Goal: Transaction & Acquisition: Purchase product/service

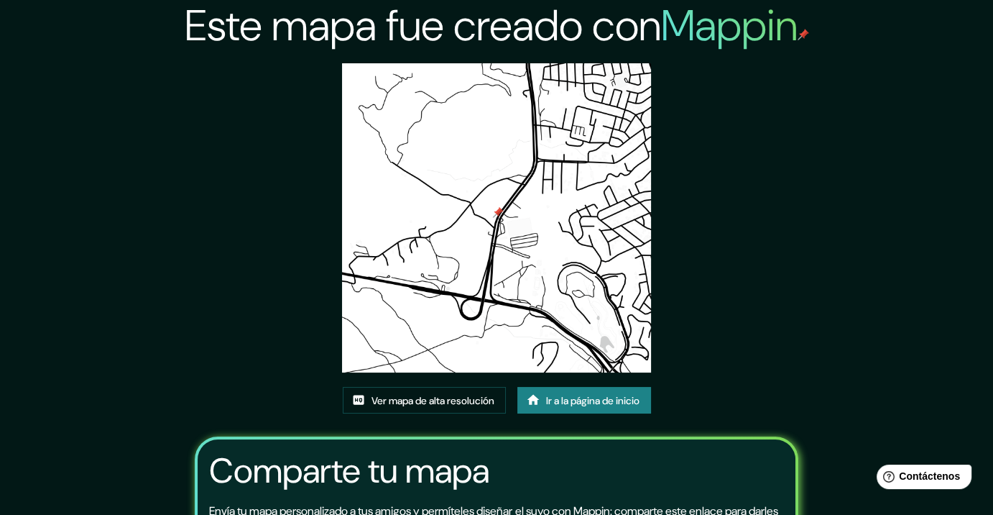
click at [606, 394] on font "Ir a la página de inicio" at bounding box center [592, 400] width 93 height 13
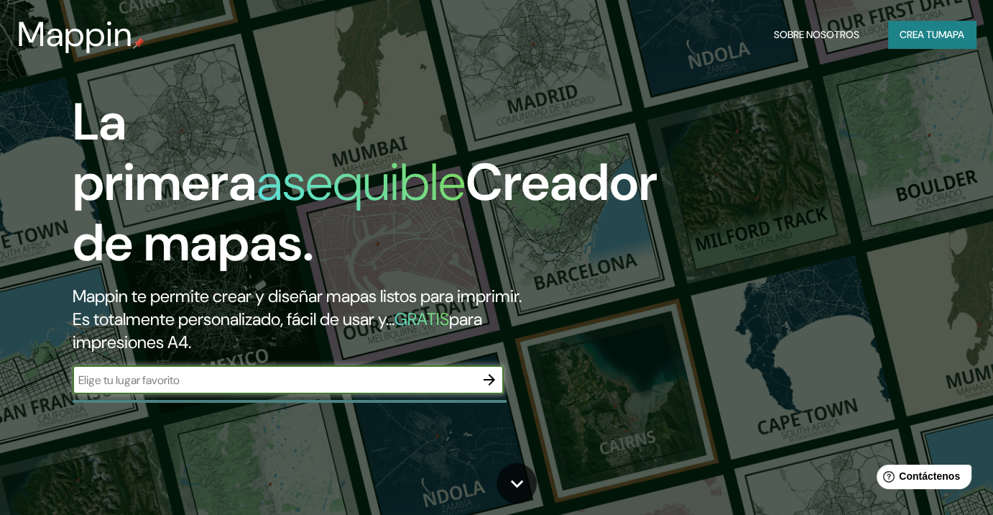
click at [932, 17] on div "Mappin Sobre nosotros Crea tu mapa" at bounding box center [496, 34] width 993 height 46
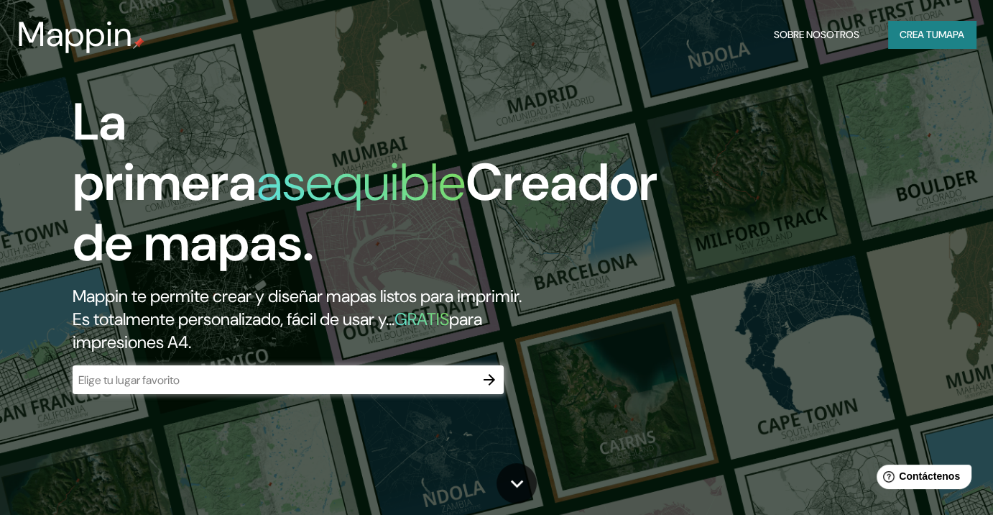
click at [925, 29] on font "Crea tu" at bounding box center [919, 34] width 39 height 19
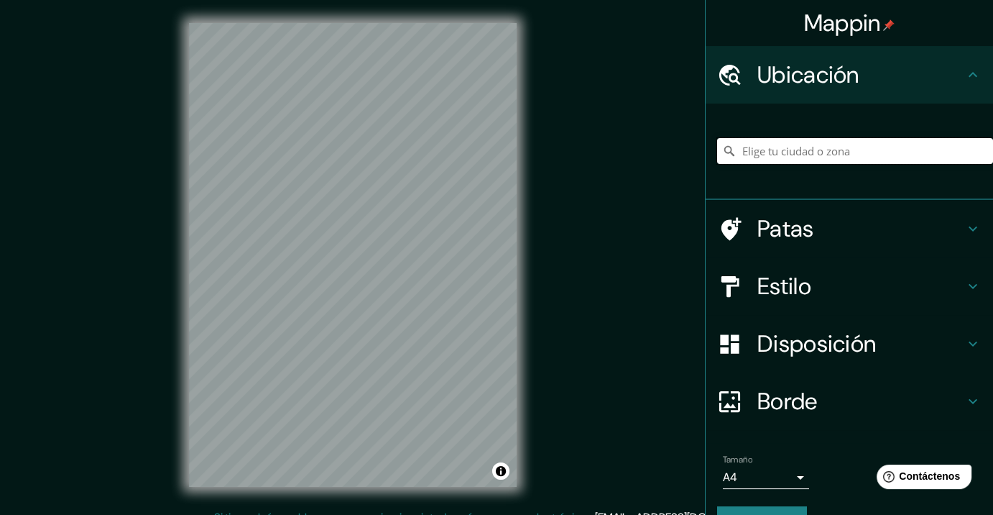
click at [803, 142] on input "Elige tu ciudad o zona" at bounding box center [855, 151] width 276 height 26
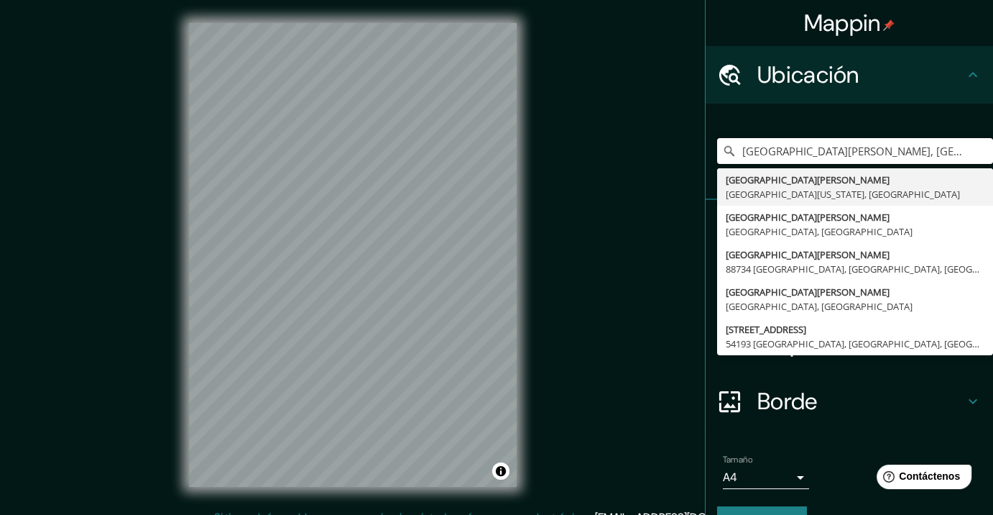
type input "San José del Cabo, Baja California Sur, México"
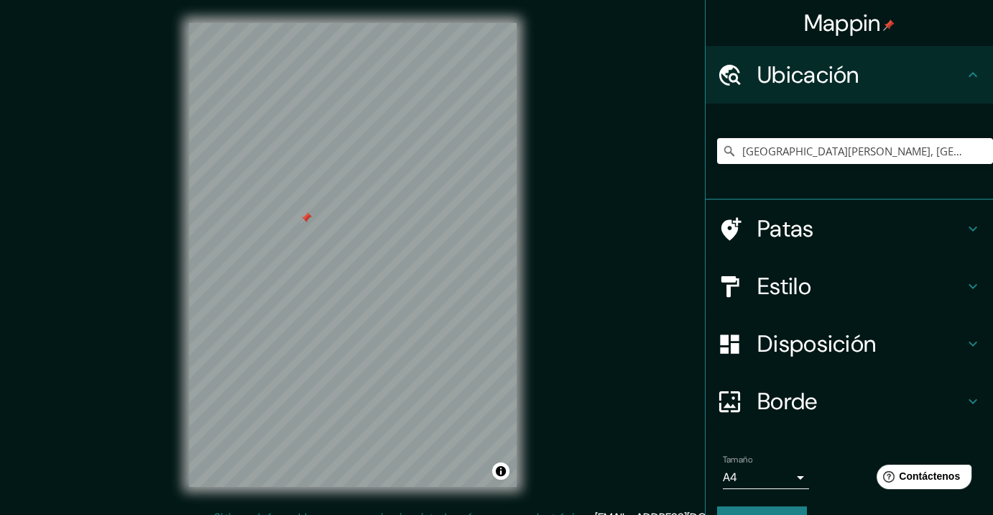
click at [775, 344] on font "Disposición" at bounding box center [816, 343] width 119 height 30
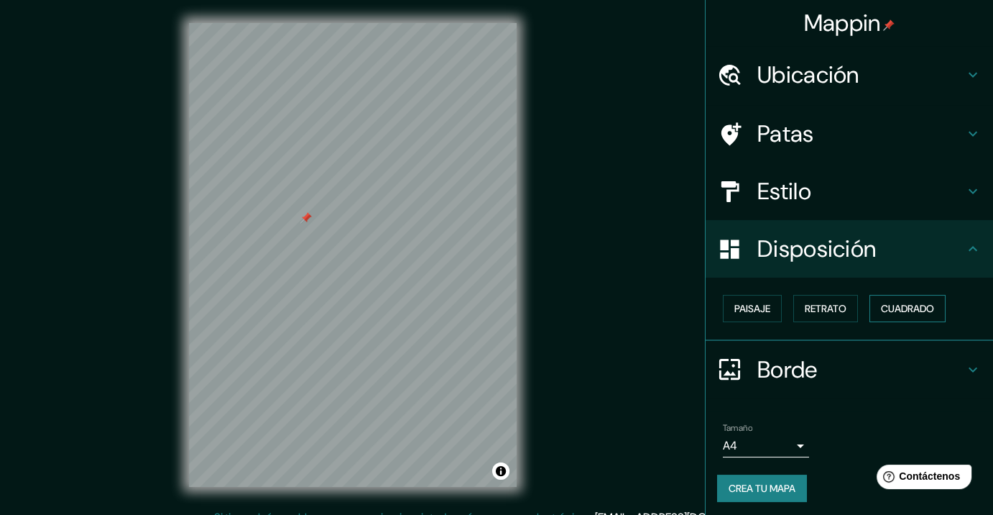
click at [897, 304] on font "Cuadrado" at bounding box center [907, 308] width 53 height 13
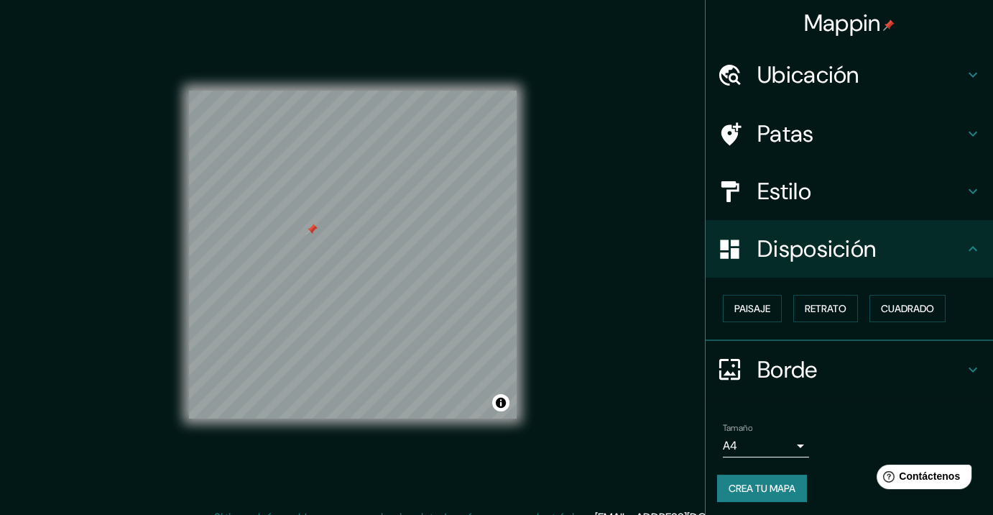
click at [563, 208] on div "Mappin Ubicación San José del Cabo, Baja California Sur, México San José del Ca…" at bounding box center [496, 266] width 993 height 532
click at [558, 208] on div "Mappin Ubicación San José del Cabo, Baja California Sur, México San José del Ca…" at bounding box center [496, 266] width 993 height 532
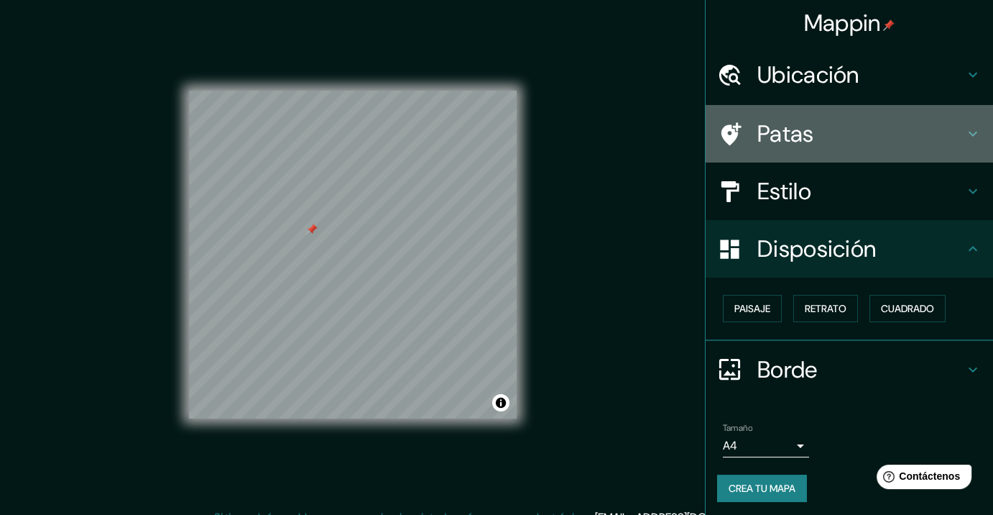
click at [769, 121] on font "Patas" at bounding box center [785, 134] width 57 height 30
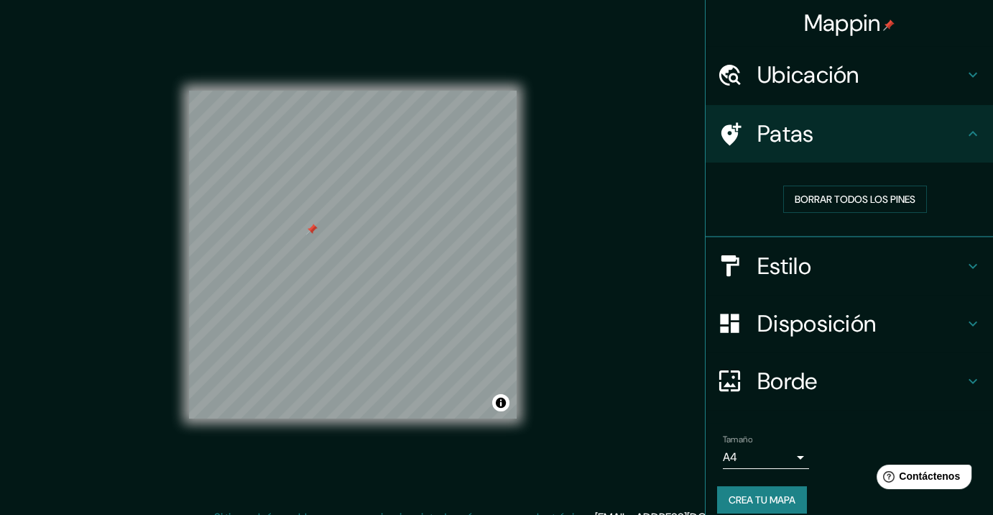
click at [788, 80] on font "Ubicación" at bounding box center [808, 75] width 102 height 30
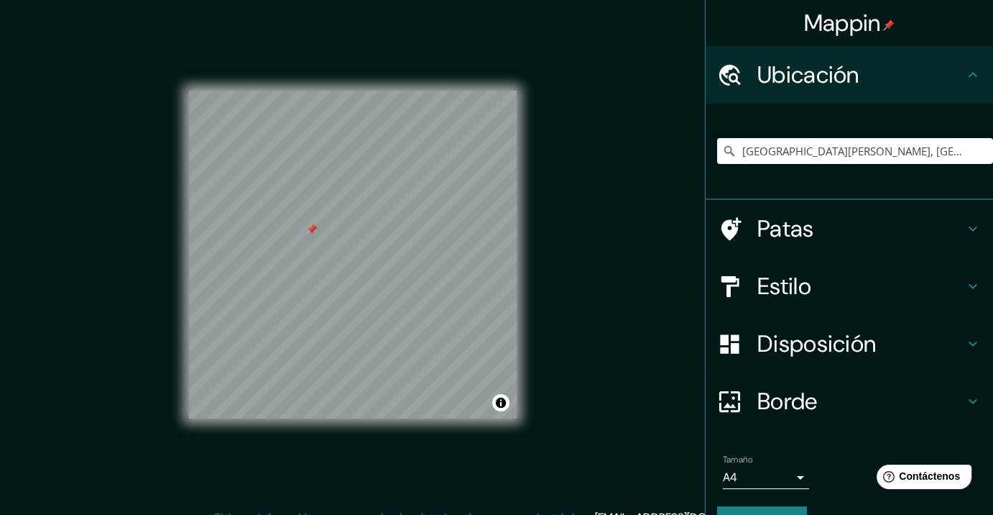
click at [792, 290] on font "Estilo" at bounding box center [784, 286] width 54 height 30
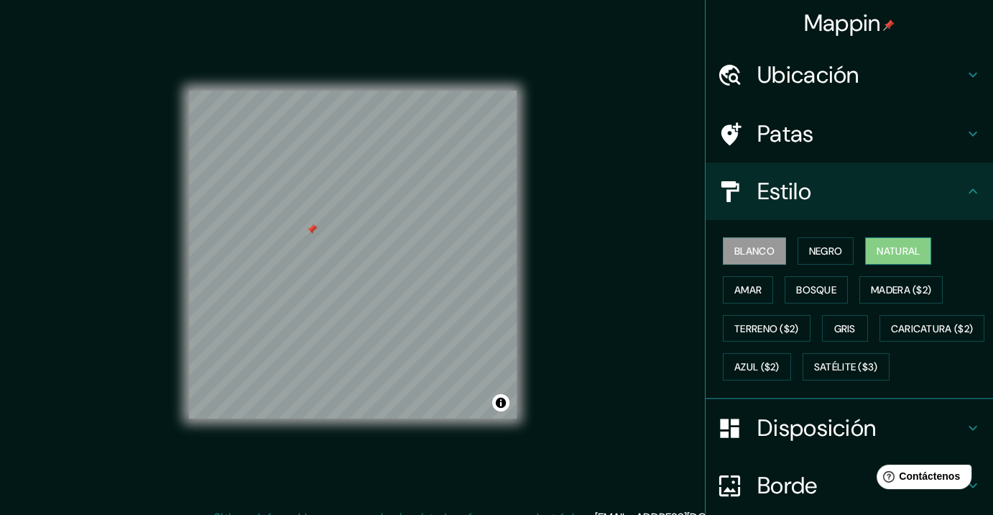
click at [893, 245] on font "Natural" at bounding box center [898, 250] width 43 height 13
click at [736, 244] on font "Blanco" at bounding box center [754, 250] width 40 height 13
click at [891, 250] on font "Natural" at bounding box center [898, 250] width 43 height 13
click at [742, 252] on font "Blanco" at bounding box center [754, 250] width 40 height 13
click at [816, 252] on font "Negro" at bounding box center [826, 250] width 34 height 13
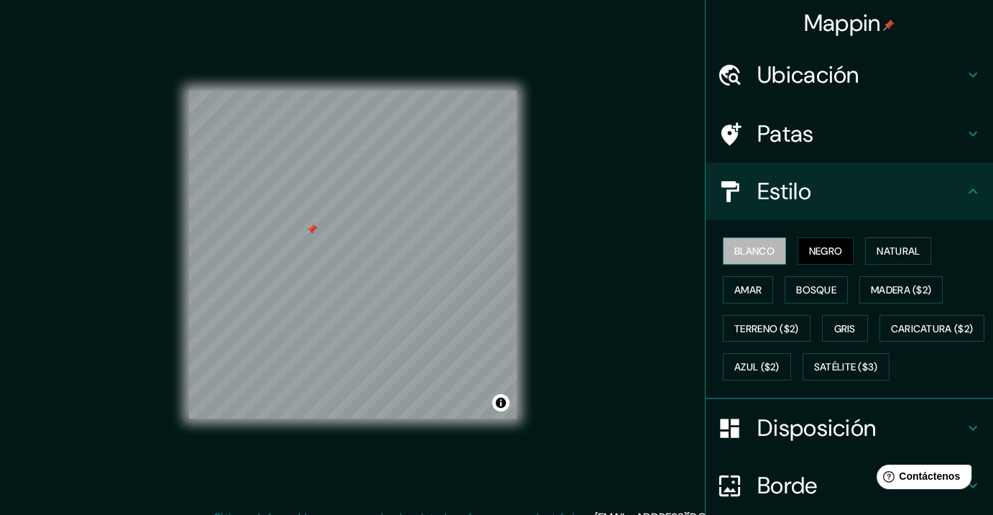
click at [753, 247] on font "Blanco" at bounding box center [754, 250] width 40 height 13
click at [735, 280] on font "Amar" at bounding box center [747, 289] width 27 height 19
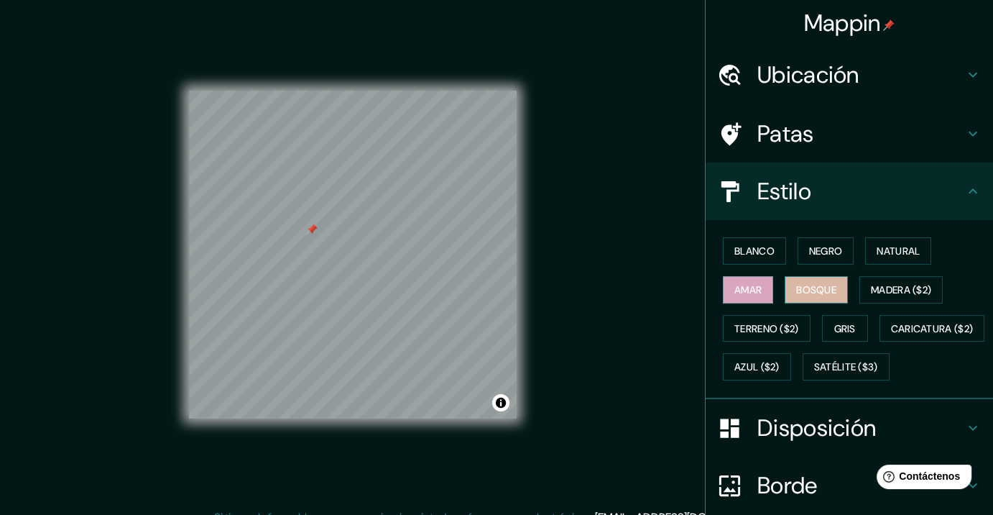
click at [806, 287] on font "Bosque" at bounding box center [816, 289] width 40 height 13
click at [734, 282] on font "Amar" at bounding box center [747, 289] width 27 height 19
click at [870, 303] on div "Blanco Negro Natural Amar Bosque Madera ($2) Terreno ($2) Gris Caricatura ($2) …" at bounding box center [855, 308] width 276 height 155
click at [875, 292] on font "Madera ($2)" at bounding box center [901, 289] width 60 height 13
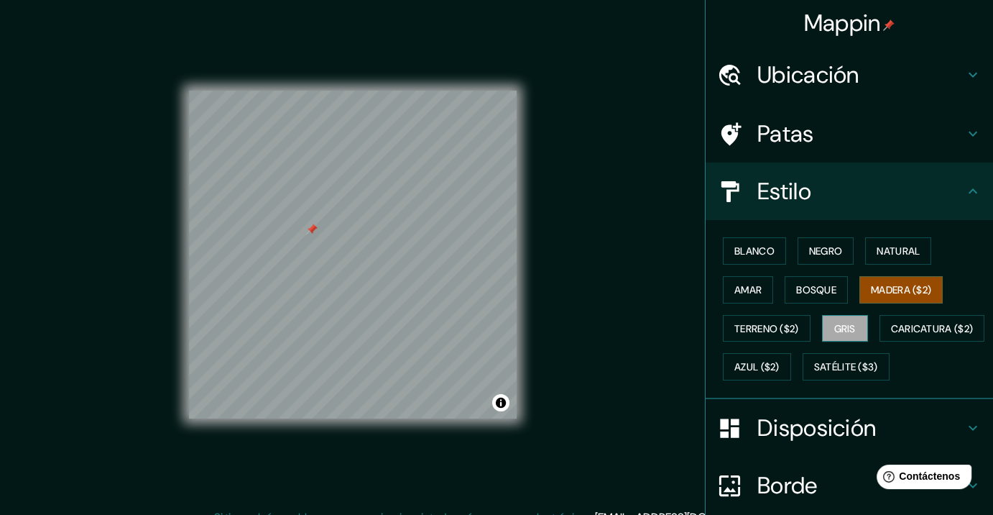
click at [834, 326] on font "Gris" at bounding box center [845, 328] width 22 height 13
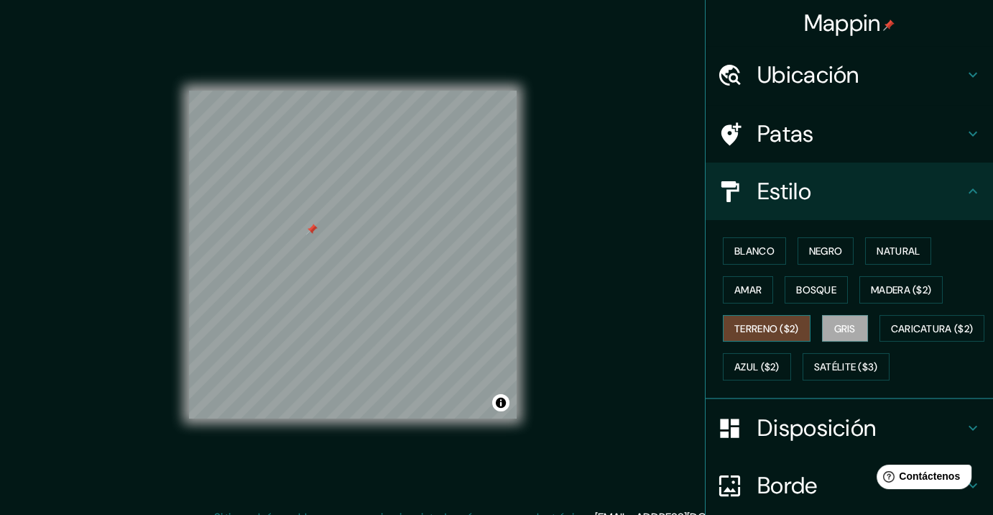
click at [775, 326] on font "Terreno ($2)" at bounding box center [766, 328] width 65 height 13
click at [851, 322] on button "Gris" at bounding box center [845, 328] width 46 height 27
click at [800, 266] on div "Blanco Negro Natural Amar Bosque Madera ($2) Terreno ($2) Gris Caricatura ($2) …" at bounding box center [855, 308] width 276 height 155
click at [766, 252] on button "Blanco" at bounding box center [754, 250] width 63 height 27
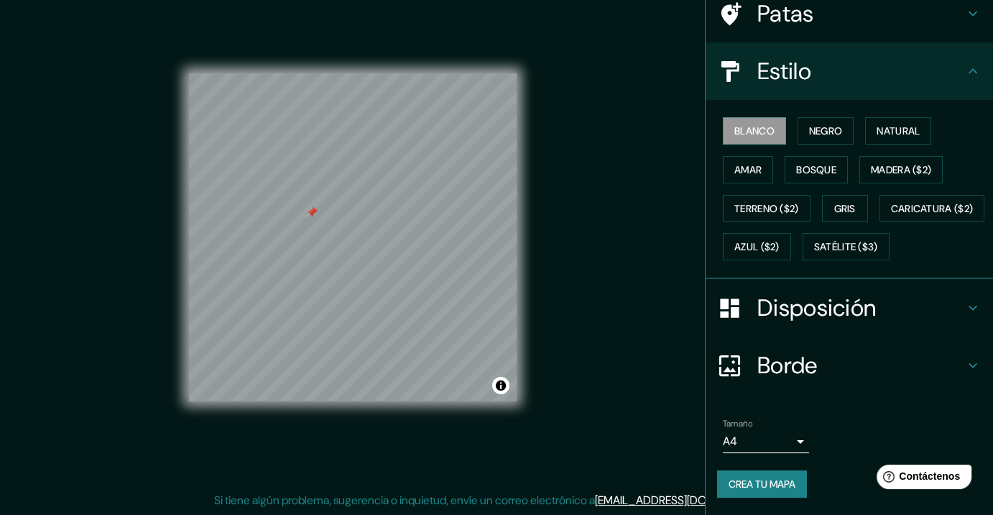
scroll to position [17, 0]
click at [742, 474] on button "Crea tu mapa" at bounding box center [762, 483] width 90 height 27
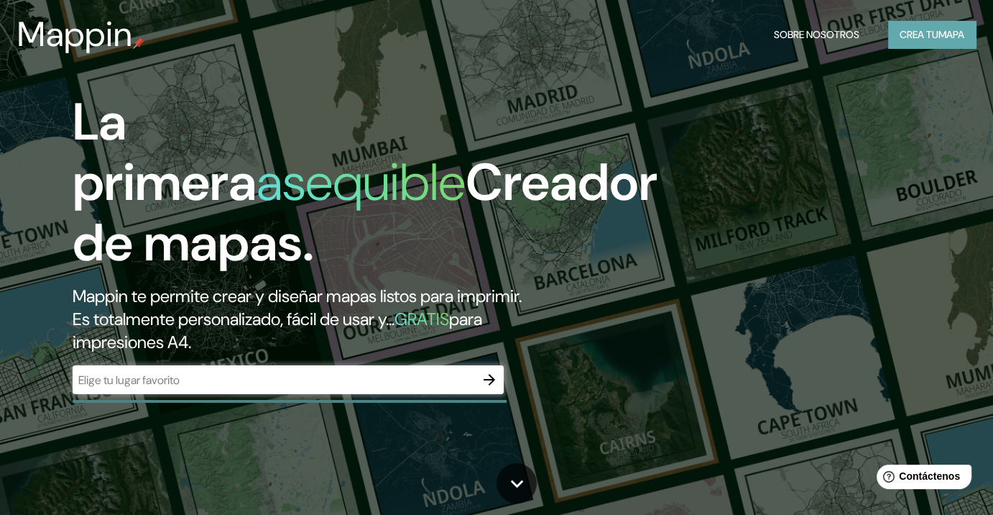
click at [750, 40] on button "Crea tu mapa" at bounding box center [932, 34] width 88 height 27
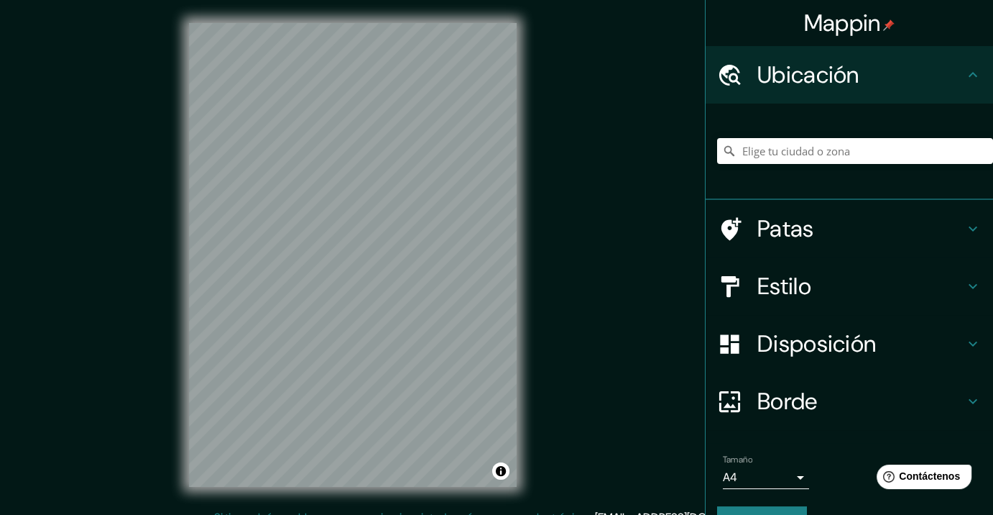
click at [750, 127] on div at bounding box center [855, 151] width 276 height 72
click at [750, 146] on input "Elige tu ciudad o zona" at bounding box center [855, 151] width 276 height 26
drag, startPoint x: 789, startPoint y: 345, endPoint x: 797, endPoint y: 353, distance: 11.2
click at [750, 345] on font "Disposición" at bounding box center [816, 343] width 119 height 30
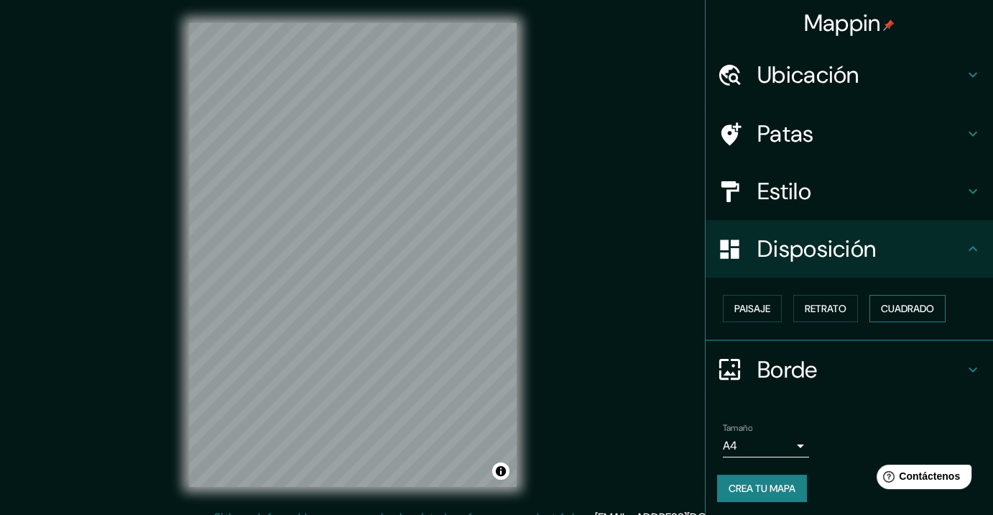
click at [750, 302] on font "Cuadrado" at bounding box center [907, 308] width 53 height 13
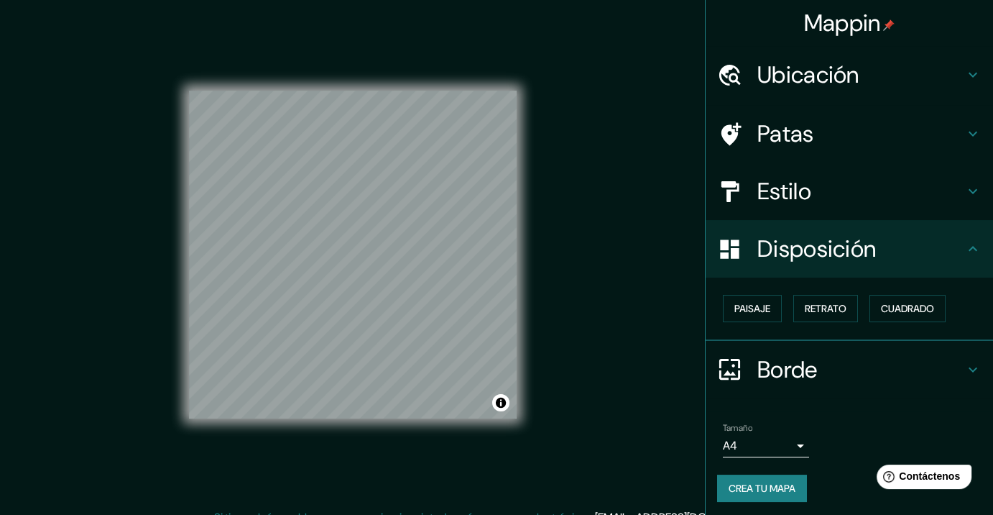
click at [750, 184] on font "Estilo" at bounding box center [784, 191] width 54 height 30
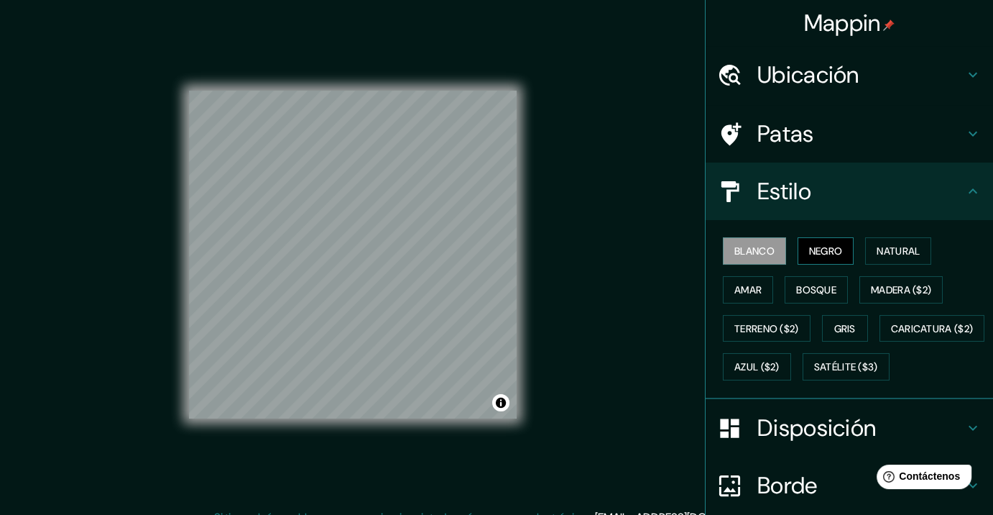
click at [750, 255] on button "Negro" at bounding box center [826, 250] width 57 height 27
click at [750, 253] on button "Natural" at bounding box center [898, 250] width 66 height 27
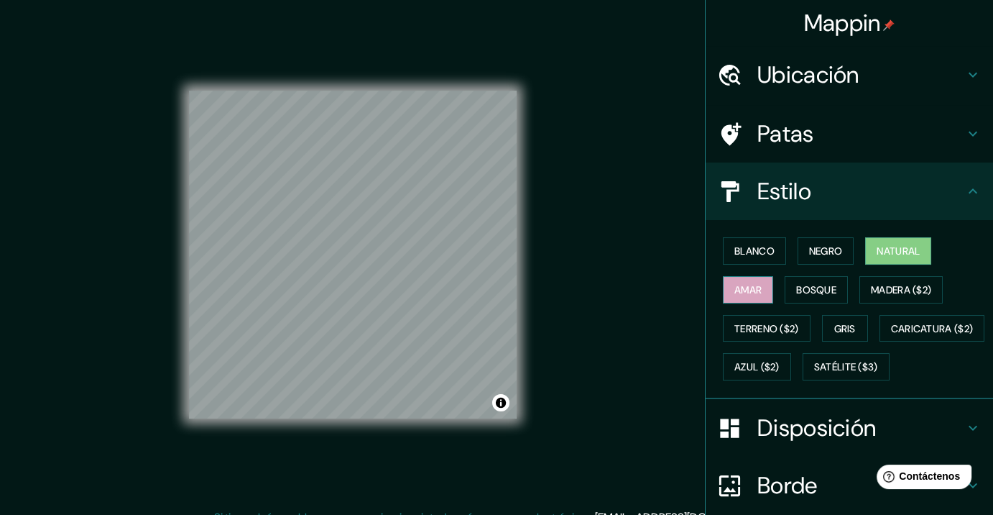
click at [723, 286] on button "Amar" at bounding box center [748, 289] width 50 height 27
click at [750, 285] on font "Bosque" at bounding box center [816, 289] width 40 height 13
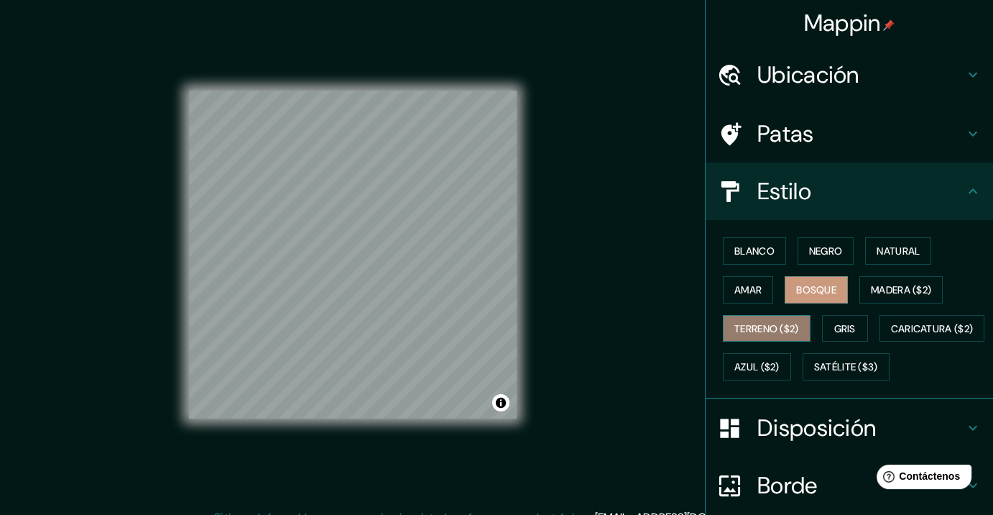
click at [750, 332] on font "Terreno ($2)" at bounding box center [766, 328] width 65 height 13
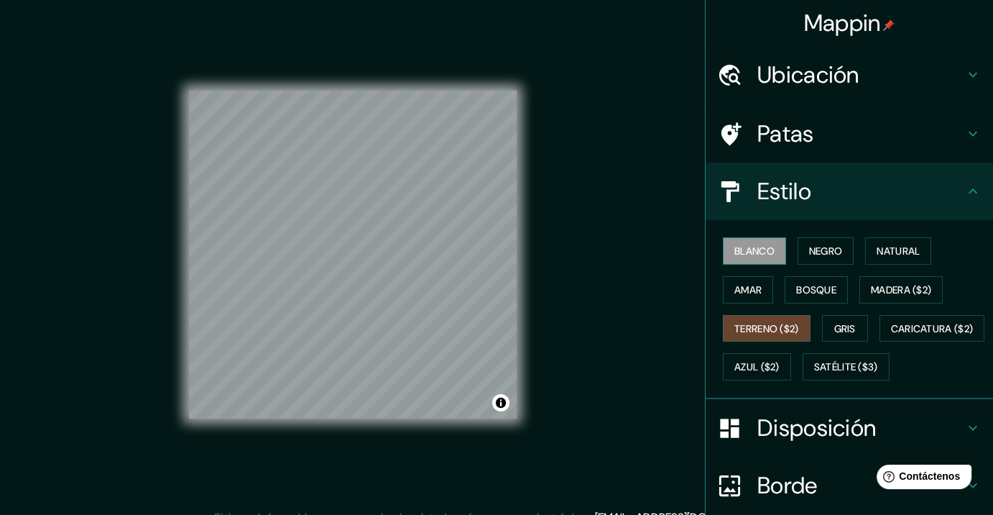
click at [750, 256] on font "Blanco" at bounding box center [754, 250] width 40 height 13
click at [750, 253] on font "Negro" at bounding box center [826, 250] width 34 height 13
click at [750, 249] on font "Blanco" at bounding box center [754, 250] width 40 height 13
click at [665, 141] on div "Mappin Ubicación Los Cabos, Baja California Sur, México Patas Estilo Blanco Neg…" at bounding box center [496, 266] width 993 height 532
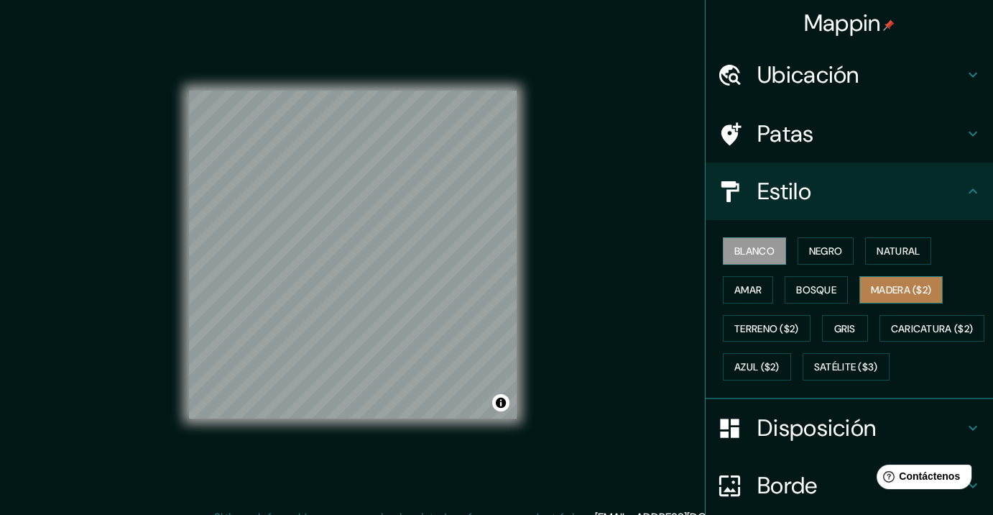
click at [750, 284] on font "Madera ($2)" at bounding box center [901, 289] width 60 height 13
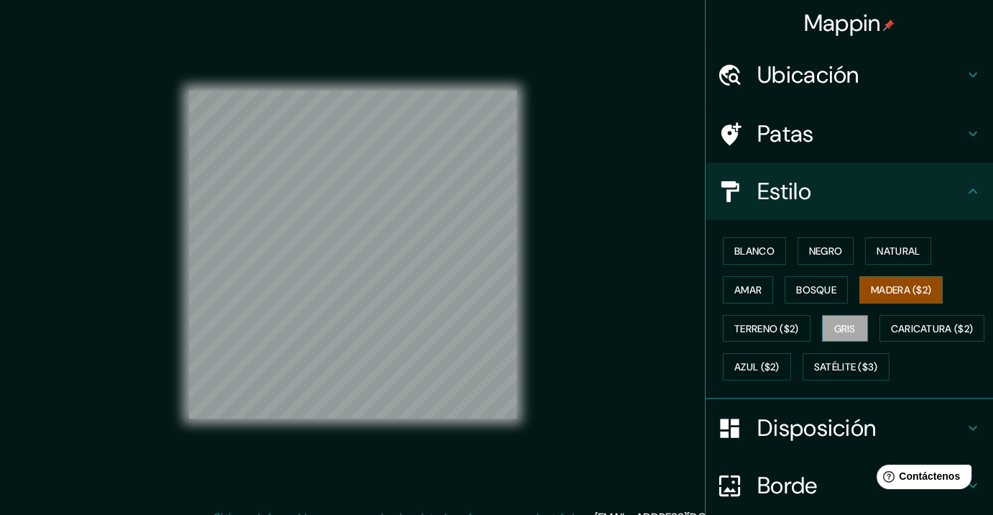
click at [750, 322] on font "Gris" at bounding box center [845, 328] width 22 height 13
click at [750, 282] on button "Amar" at bounding box center [748, 289] width 50 height 27
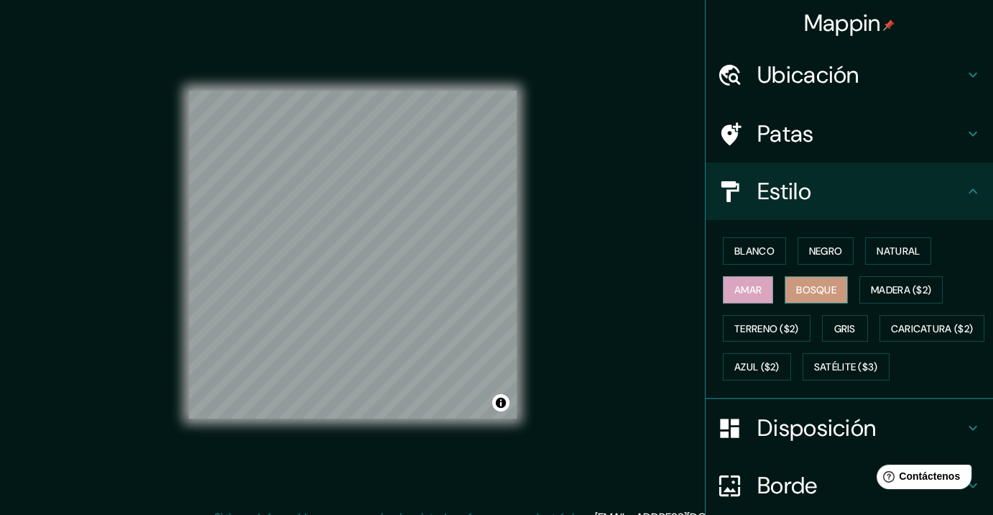
click at [750, 283] on font "Bosque" at bounding box center [816, 289] width 40 height 13
click at [750, 256] on div "Blanco Negro Natural Amar Bosque Madera ($2) Terreno ($2) Gris Caricatura ($2) …" at bounding box center [855, 308] width 276 height 155
click at [750, 252] on button "Blanco" at bounding box center [754, 250] width 63 height 27
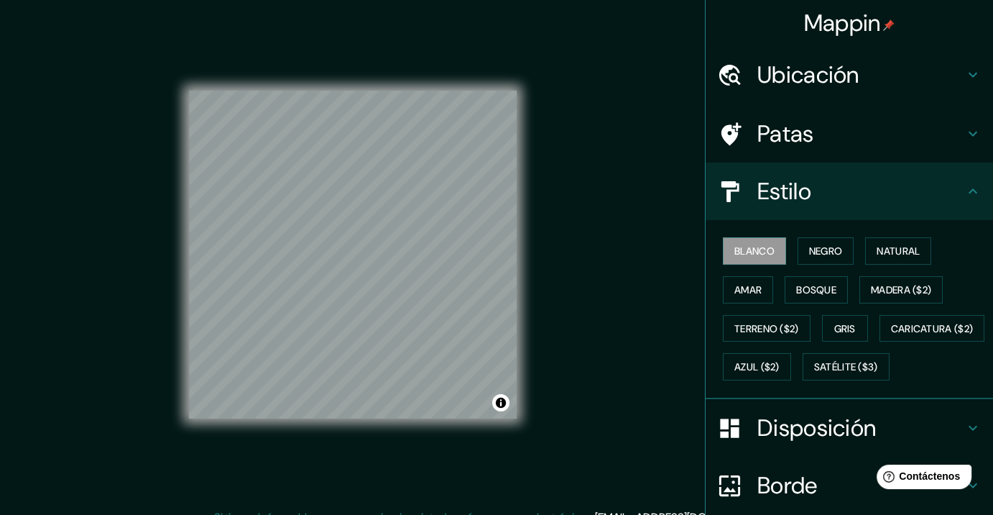
click at [690, 245] on div "Mappin Ubicación Los Cabos, Baja California Sur, México Patas Estilo Blanco Neg…" at bounding box center [496, 266] width 993 height 532
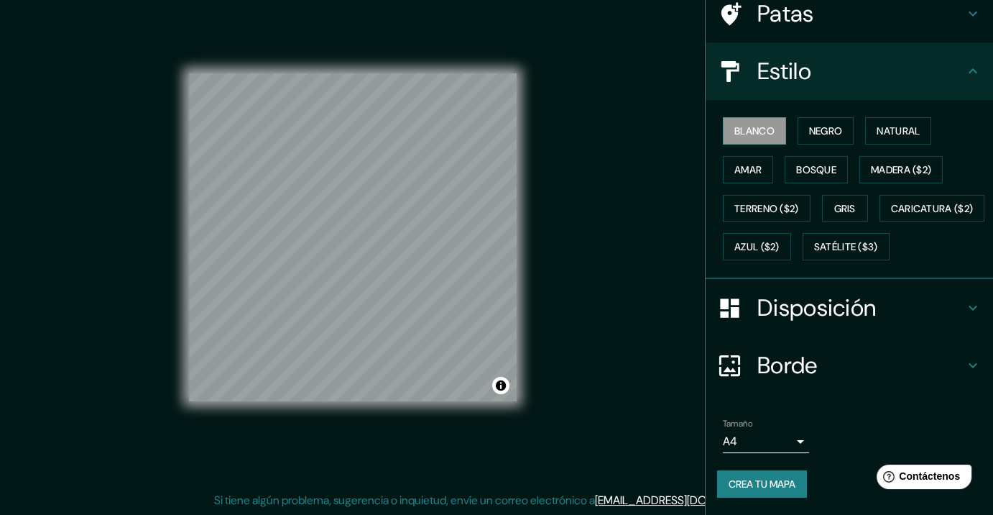
scroll to position [153, 0]
click at [310, 247] on div at bounding box center [309, 244] width 11 height 11
click at [346, 236] on div at bounding box center [349, 231] width 11 height 11
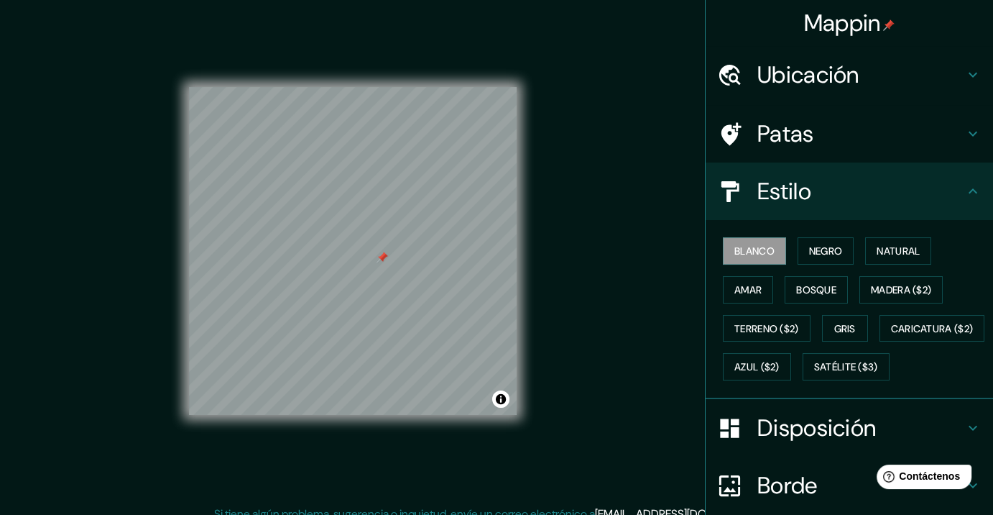
scroll to position [0, 0]
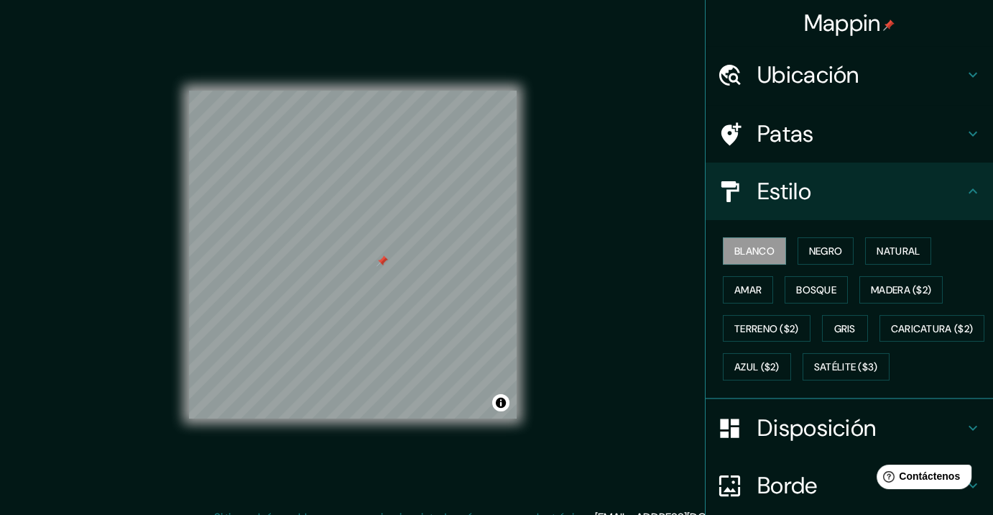
click at [750, 71] on font "Ubicación" at bounding box center [808, 75] width 102 height 30
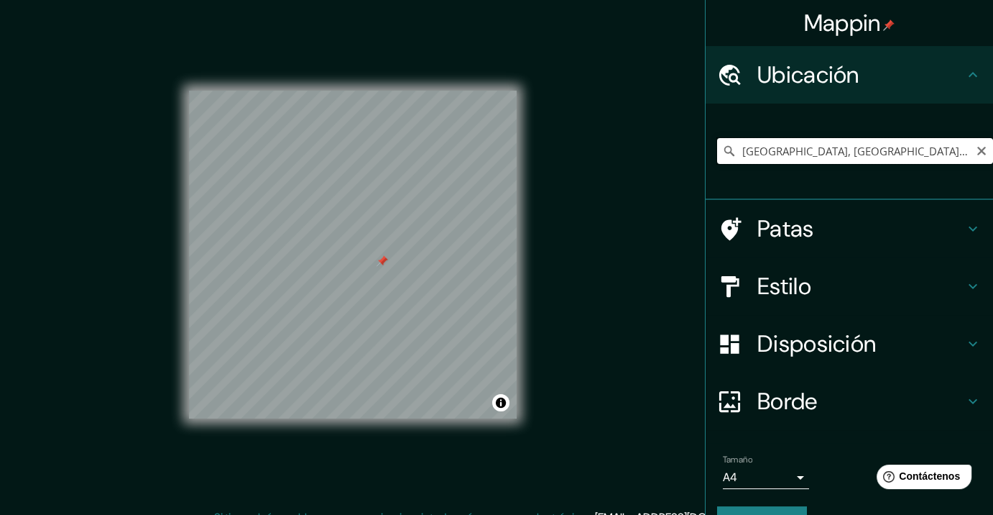
click at [750, 149] on input "Los Cabos, Baja California Sur, México" at bounding box center [855, 151] width 276 height 26
drag, startPoint x: 918, startPoint y: 154, endPoint x: 888, endPoint y: 152, distance: 29.5
click at [750, 152] on input "Los Cabos, Baja California Sur, México" at bounding box center [855, 151] width 276 height 26
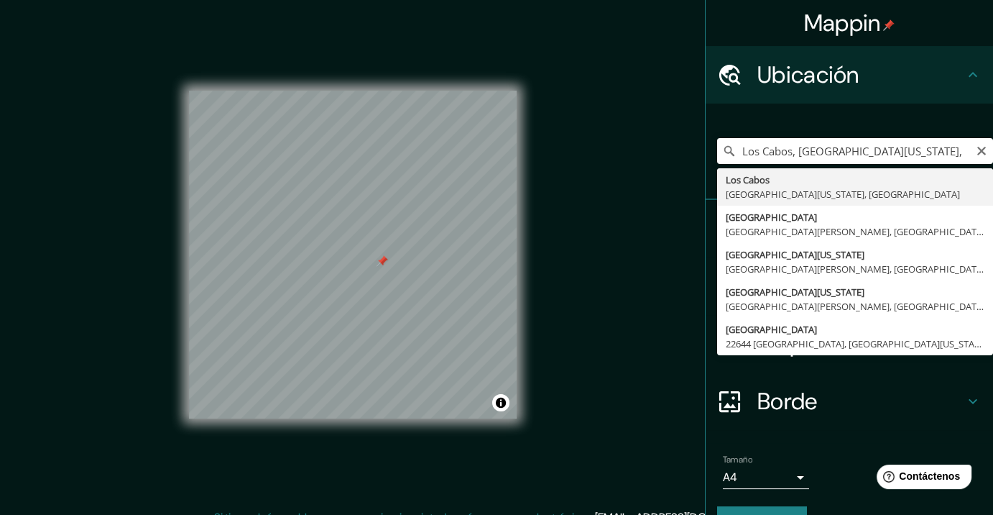
type input "Los Cabos, Baja California Sur, México"
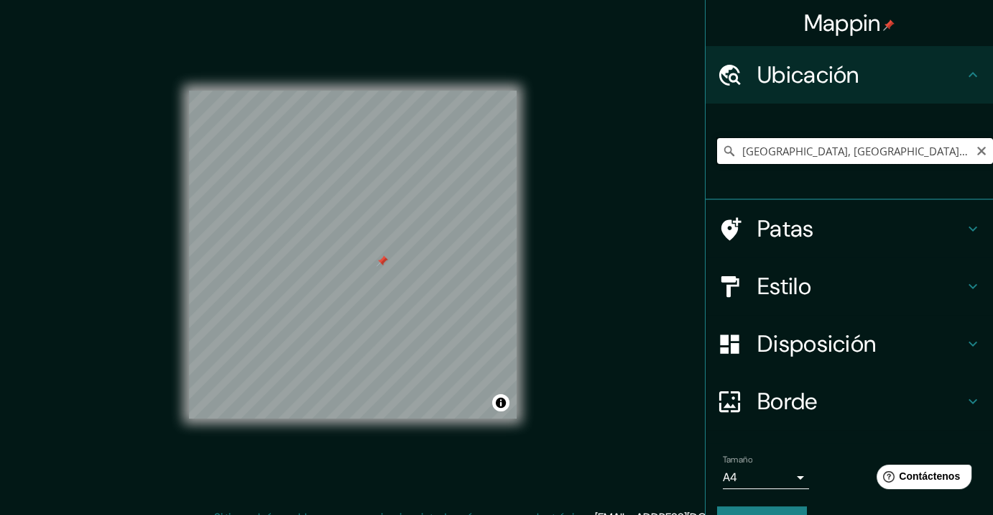
drag, startPoint x: 933, startPoint y: 153, endPoint x: 670, endPoint y: 159, distance: 262.4
click at [670, 157] on div "Mappin Ubicación Los Cabos, Baja California Sur, México Patas Estilo Disposició…" at bounding box center [496, 266] width 993 height 532
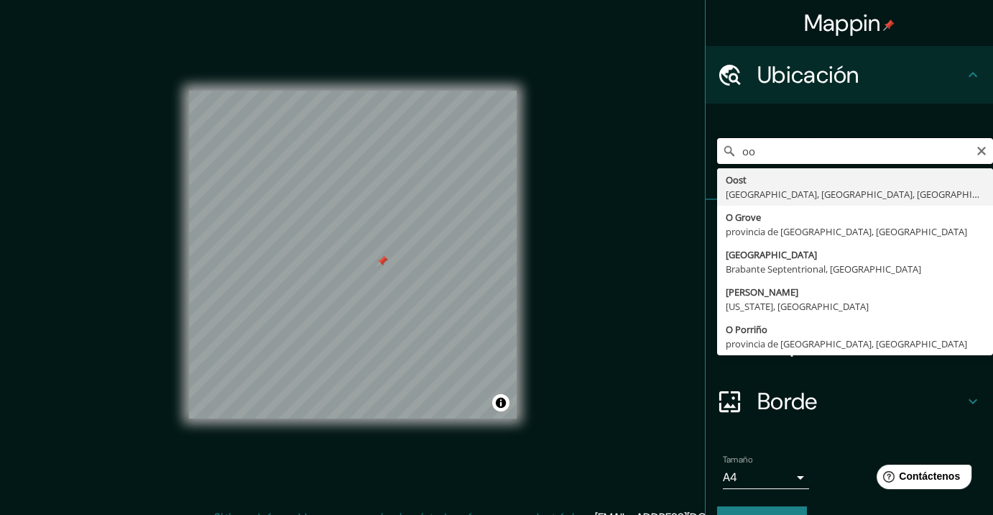
type input "o"
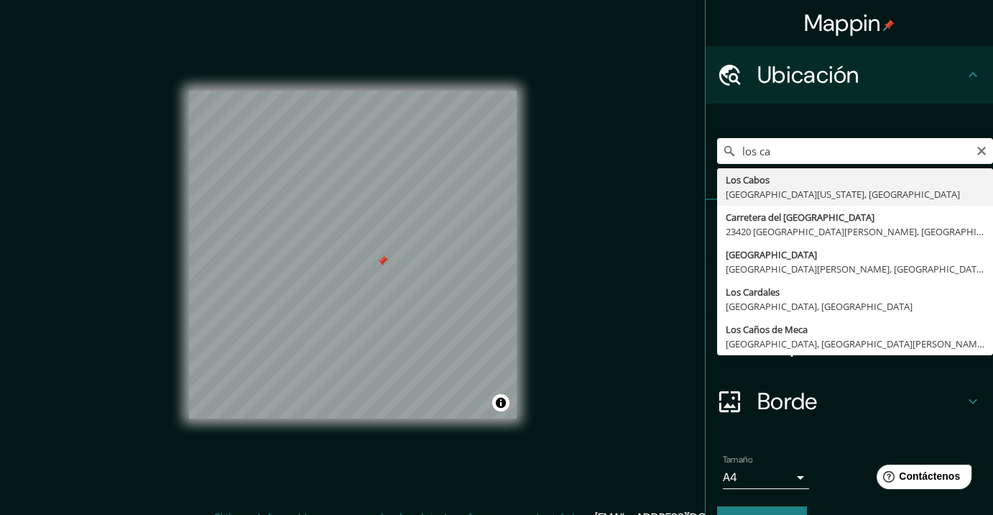
type input "Los Cabos, Baja California Sur, México"
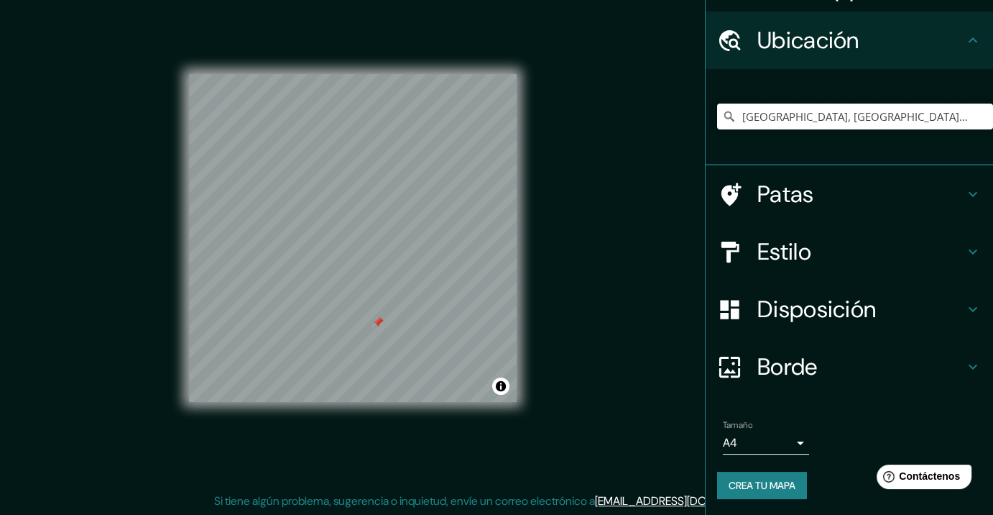
scroll to position [17, 0]
click at [729, 479] on font "Crea tu mapa" at bounding box center [762, 485] width 67 height 13
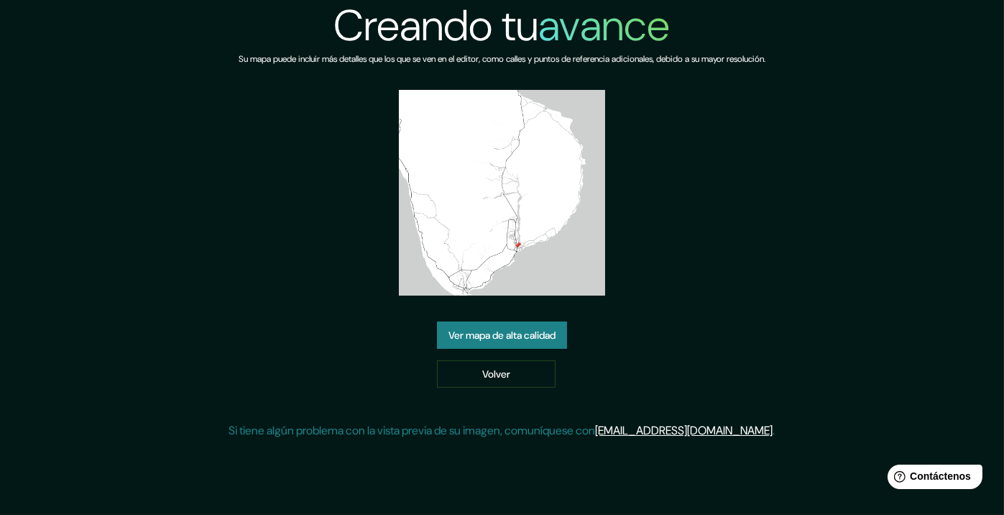
click at [483, 322] on link "Ver mapa de alta calidad" at bounding box center [502, 334] width 130 height 27
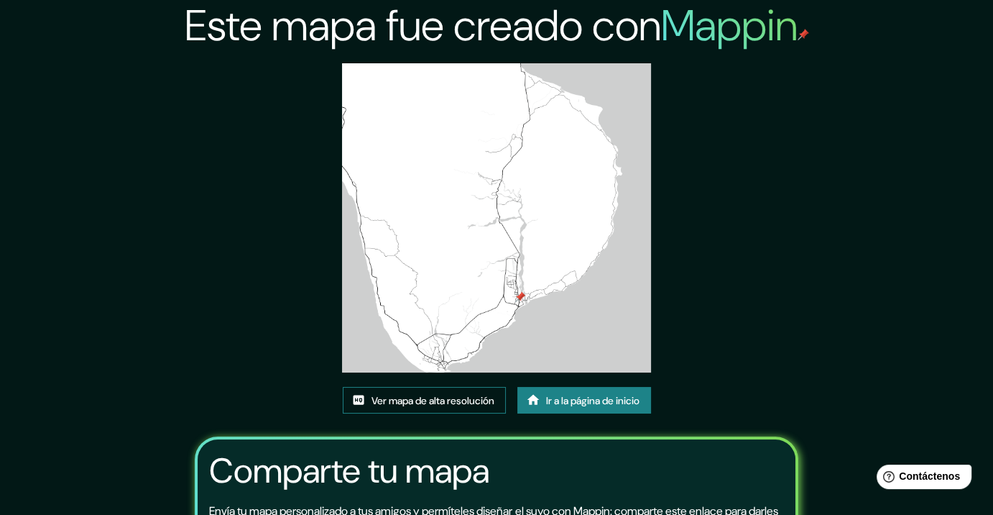
click at [464, 400] on font "Ver mapa de alta resolución" at bounding box center [433, 400] width 123 height 13
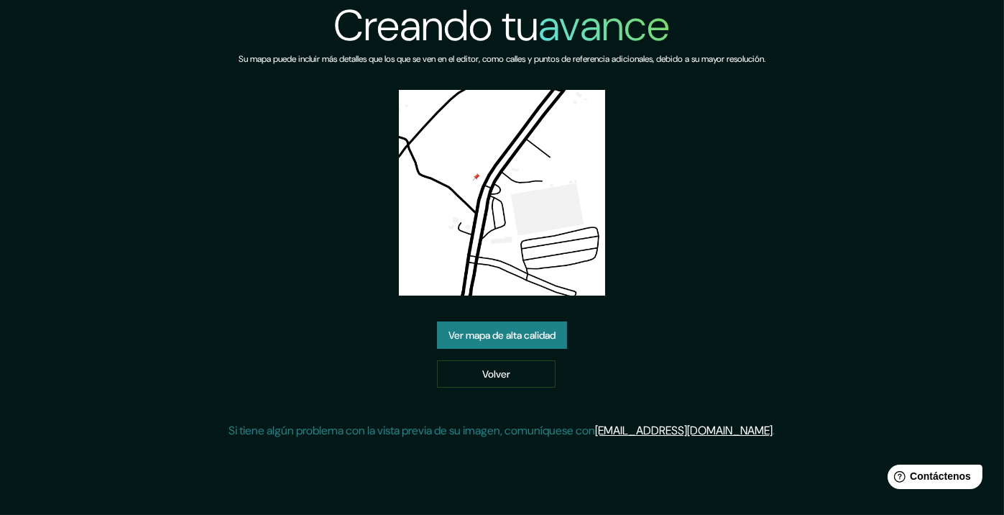
click at [534, 338] on font "Ver mapa de alta calidad" at bounding box center [501, 335] width 107 height 13
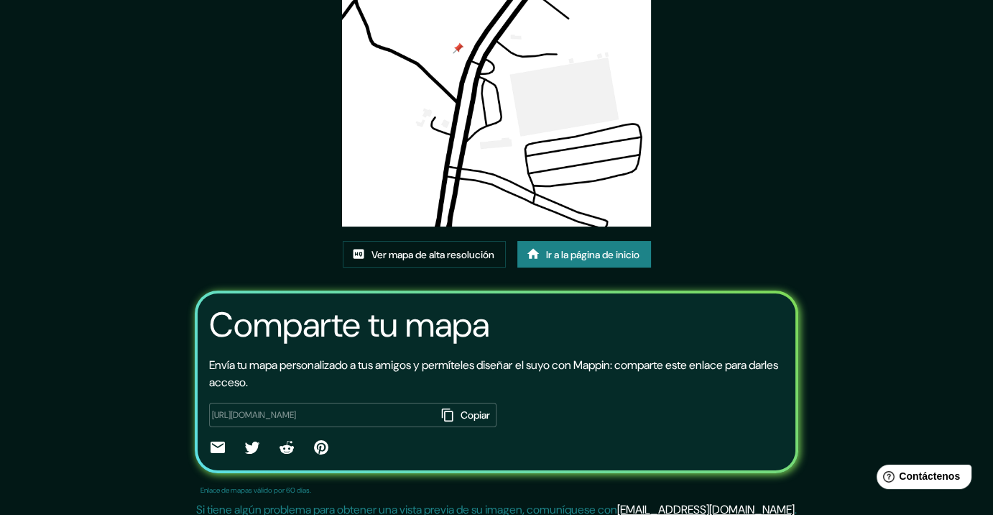
scroll to position [155, 0]
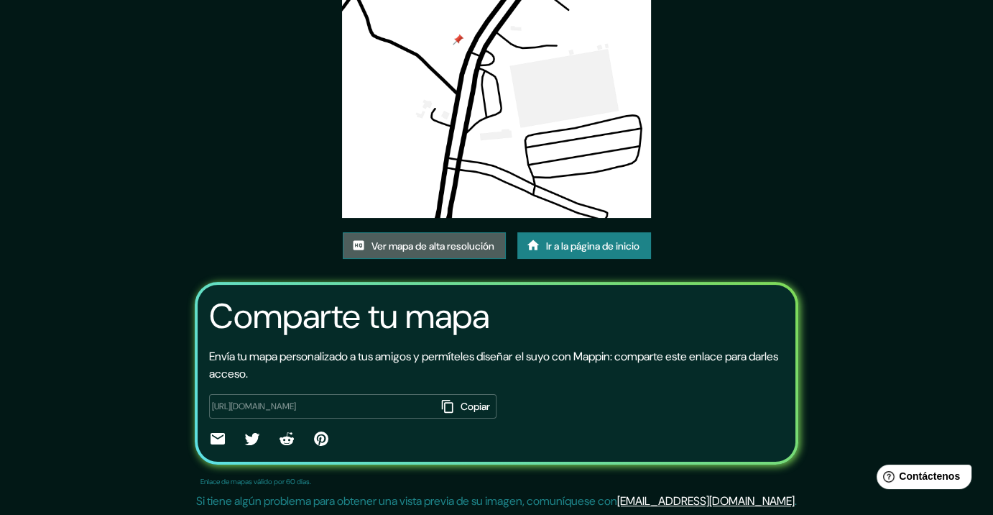
click at [419, 257] on link "Ver mapa de alta resolución" at bounding box center [424, 245] width 163 height 27
